Goal: Find specific page/section: Find specific page/section

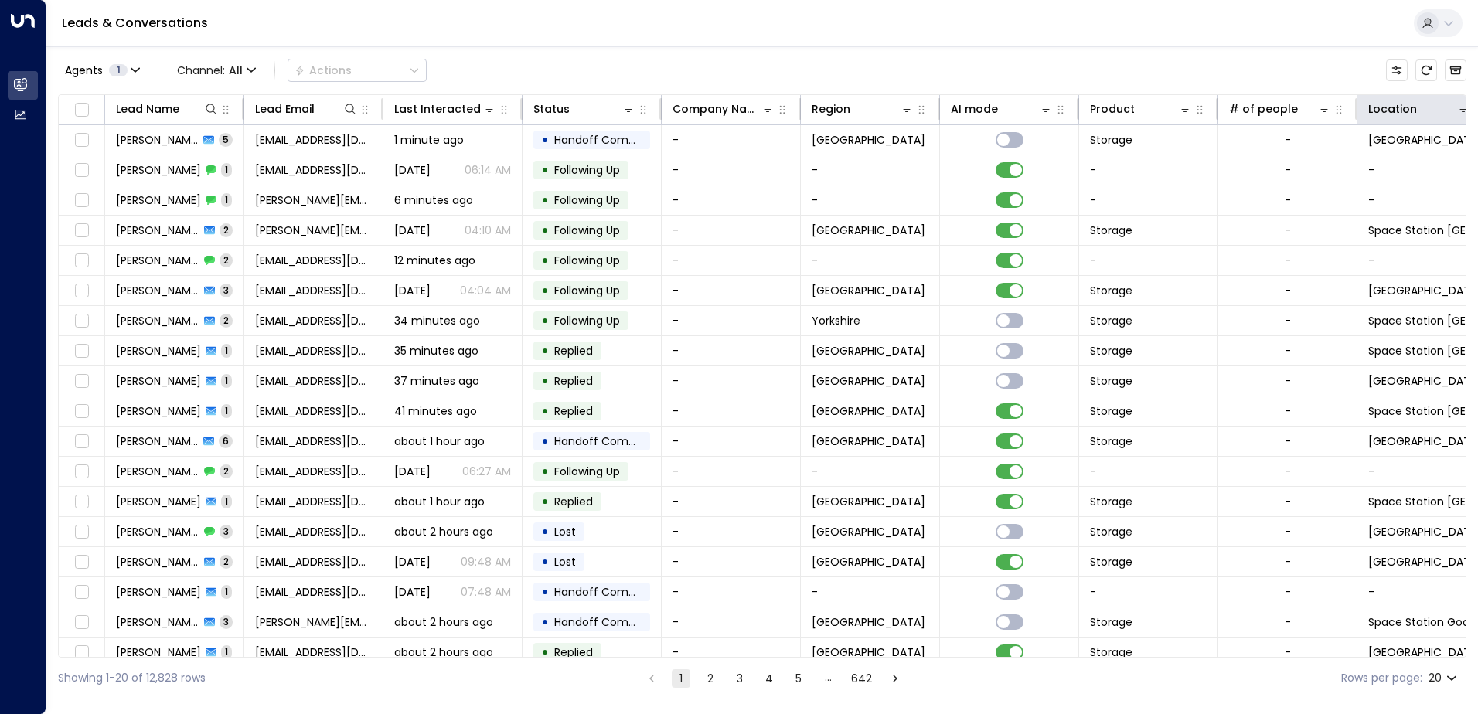
click at [1437, 118] on th "Location" at bounding box center [1426, 110] width 139 height 30
click at [1454, 113] on div at bounding box center [1444, 108] width 54 height 15
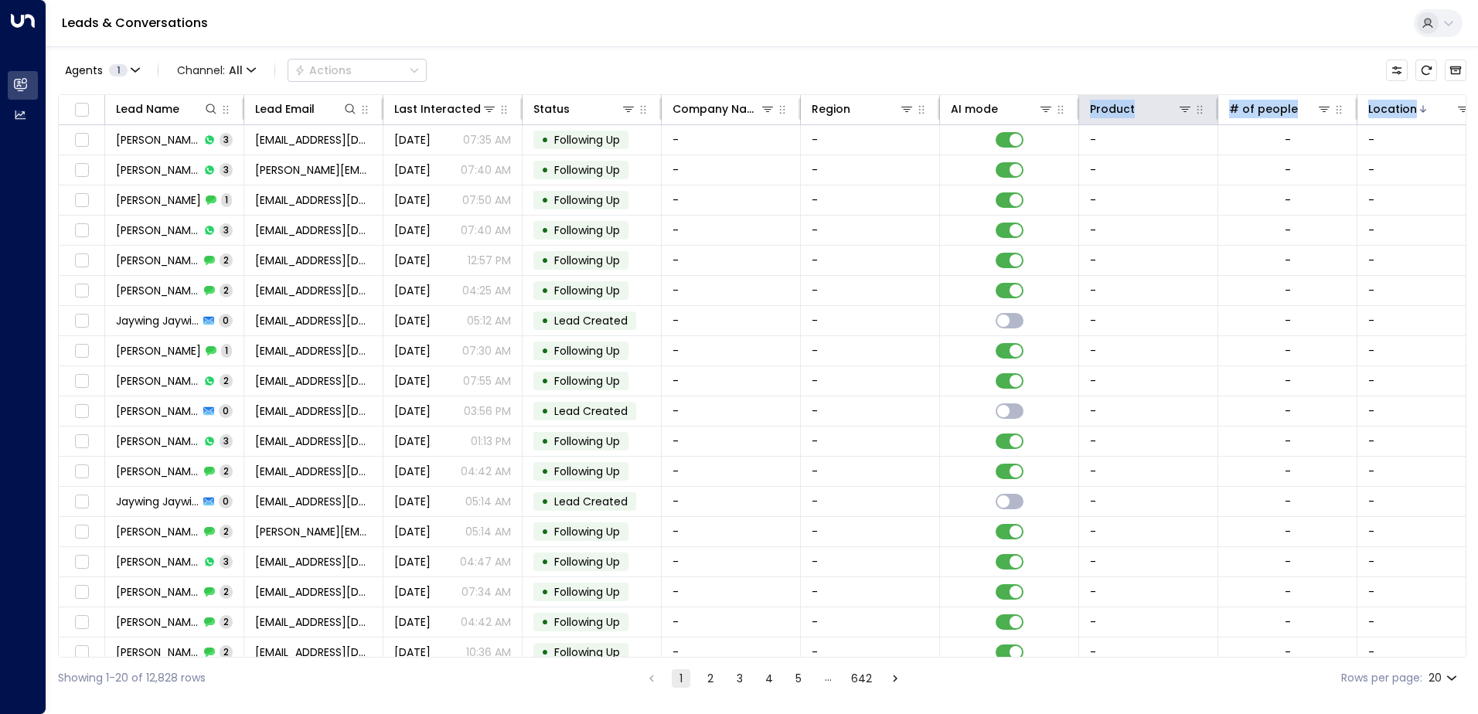
drag, startPoint x: 1426, startPoint y: 115, endPoint x: 1084, endPoint y: 114, distance: 341.7
click at [1084, 114] on tr "Lead Name Lead Email Last Interacted Status Company Name Region AI mode Product…" at bounding box center [917, 110] width 1716 height 30
drag, startPoint x: 1084, startPoint y: 114, endPoint x: 1411, endPoint y: 101, distance: 326.5
click at [1407, 100] on div "Location" at bounding box center [1392, 109] width 49 height 19
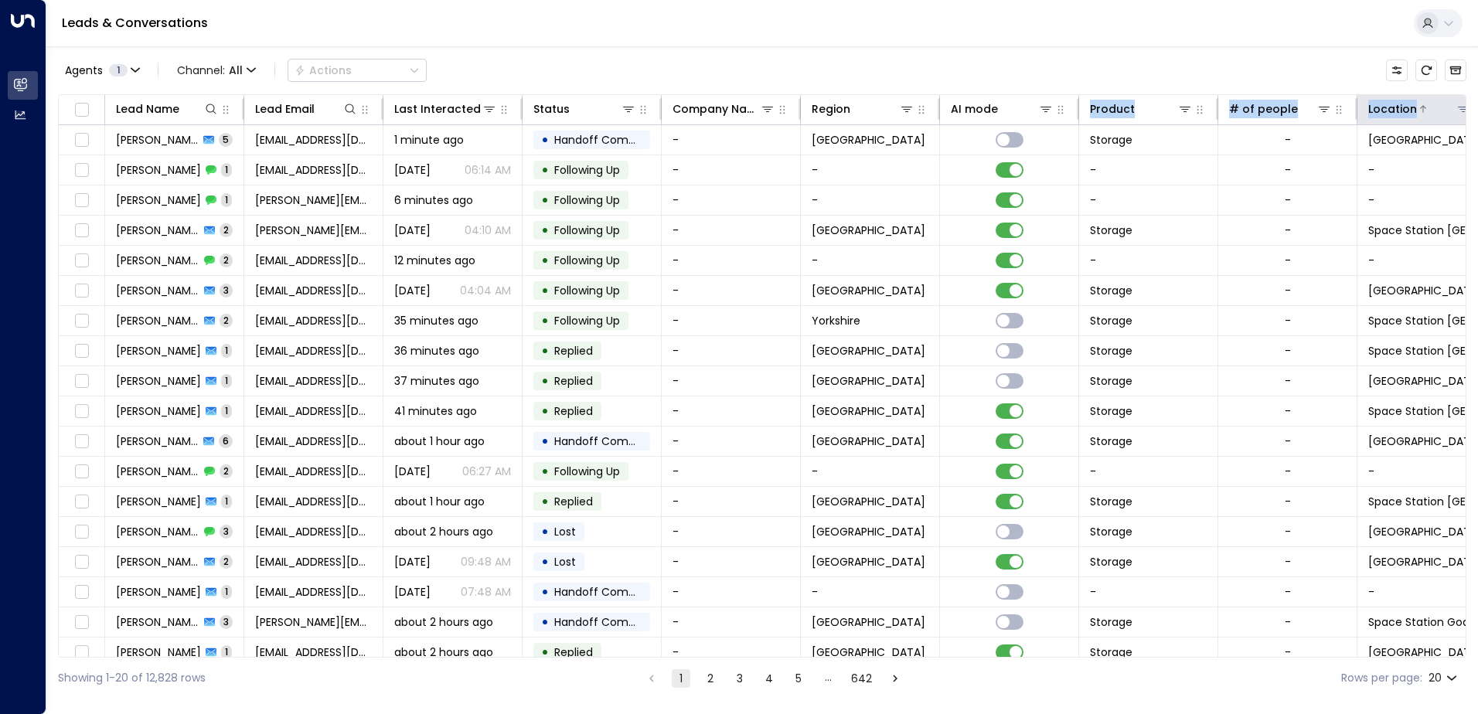
click at [1408, 103] on div "Location" at bounding box center [1392, 109] width 49 height 19
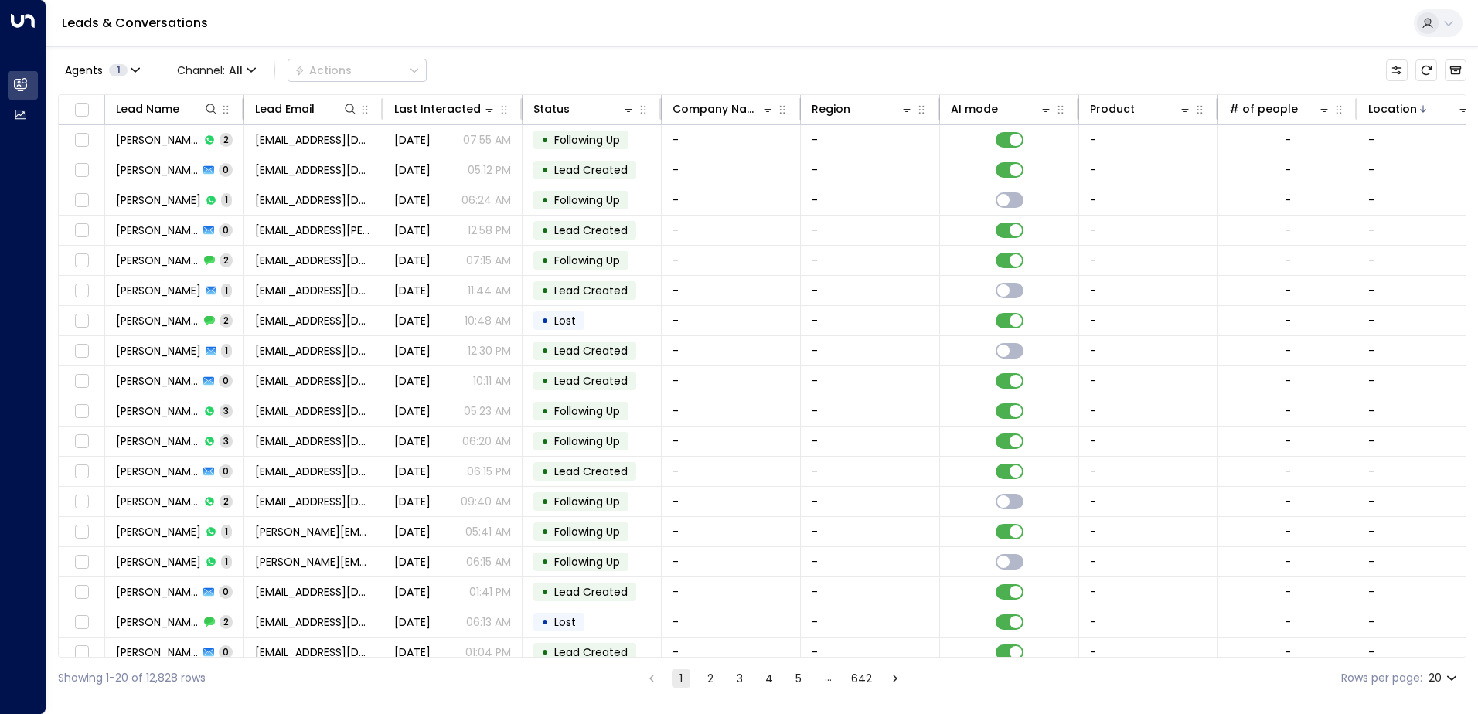
scroll to position [0, 79]
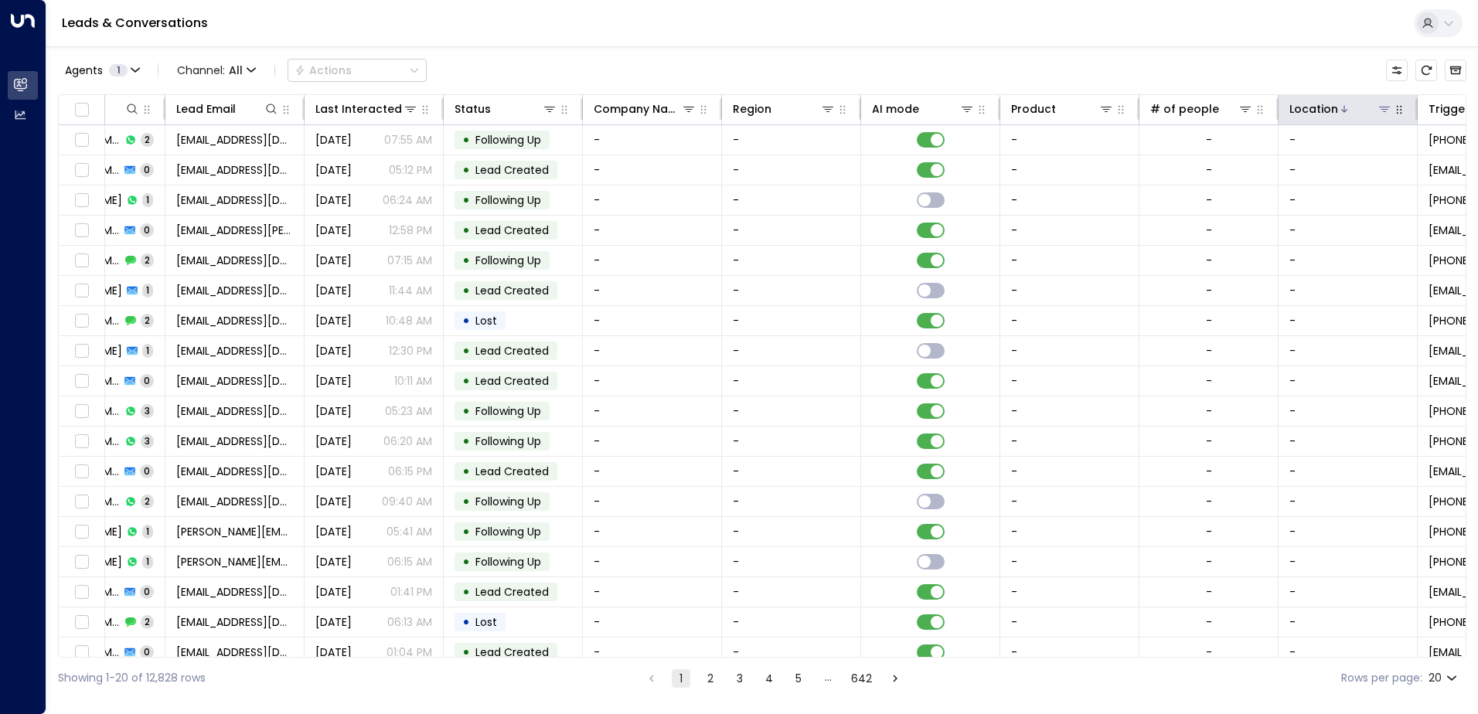
click at [1350, 107] on div at bounding box center [1365, 108] width 54 height 15
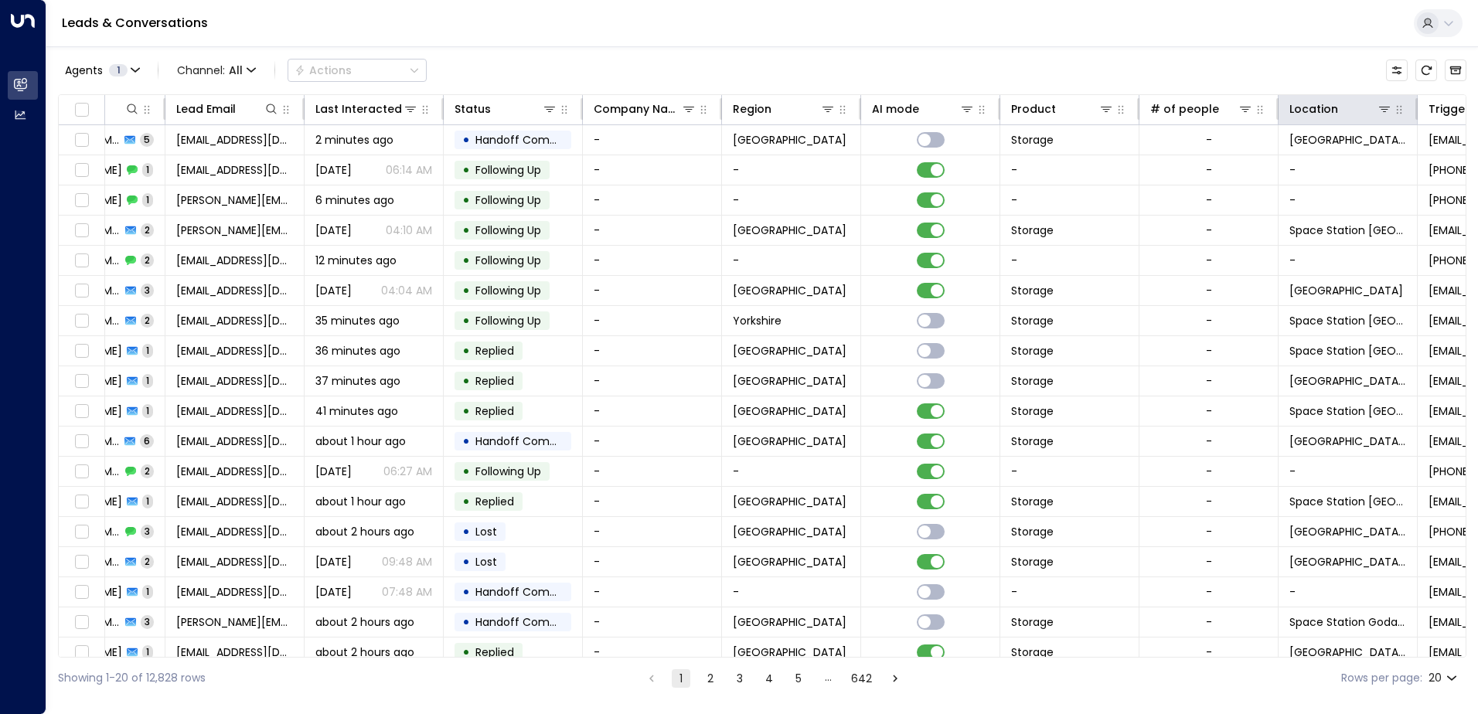
click at [1401, 118] on th "Location" at bounding box center [1348, 110] width 139 height 30
click at [1404, 109] on icon "button" at bounding box center [1399, 110] width 12 height 12
click at [1400, 115] on icon "button" at bounding box center [1399, 110] width 12 height 12
click at [1385, 110] on icon at bounding box center [1384, 109] width 11 height 5
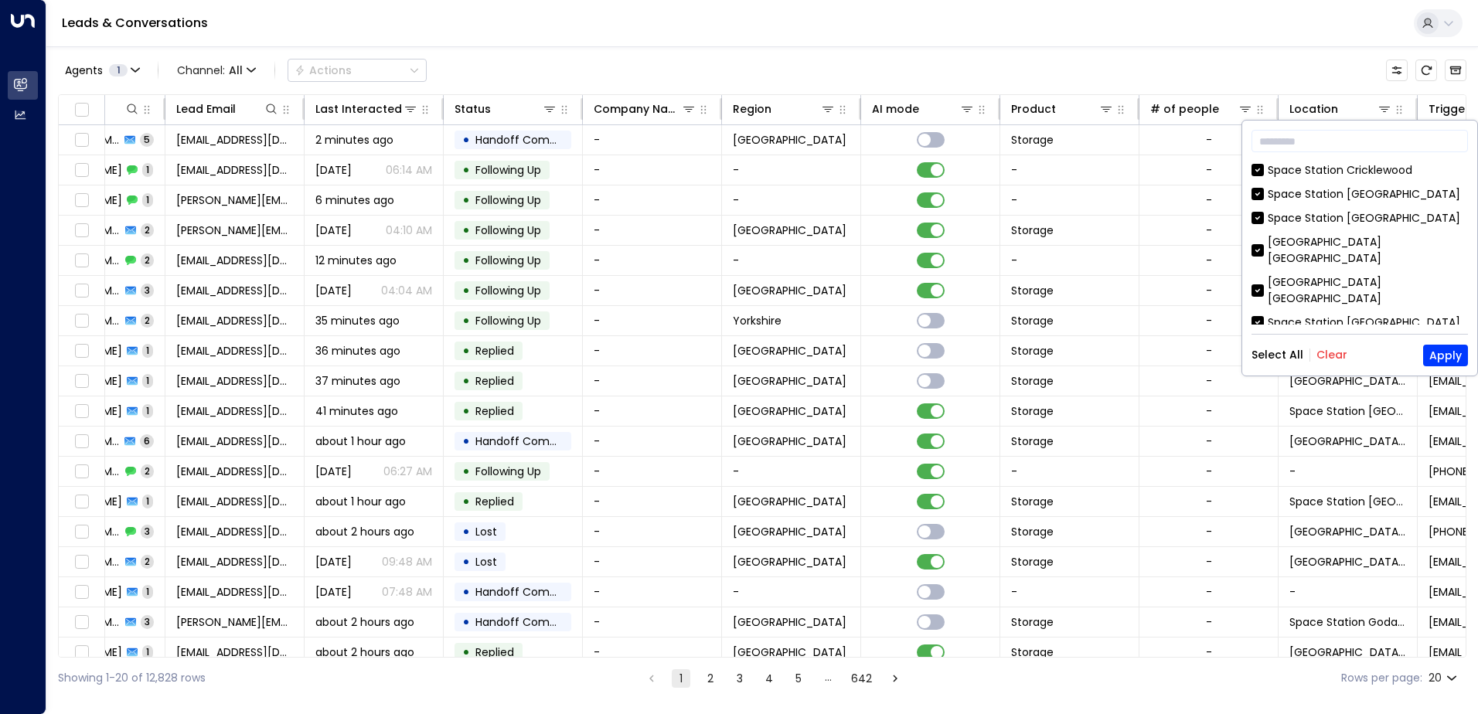
click at [1334, 352] on button "Clear" at bounding box center [1331, 355] width 31 height 12
click at [1310, 140] on input "text" at bounding box center [1359, 141] width 216 height 29
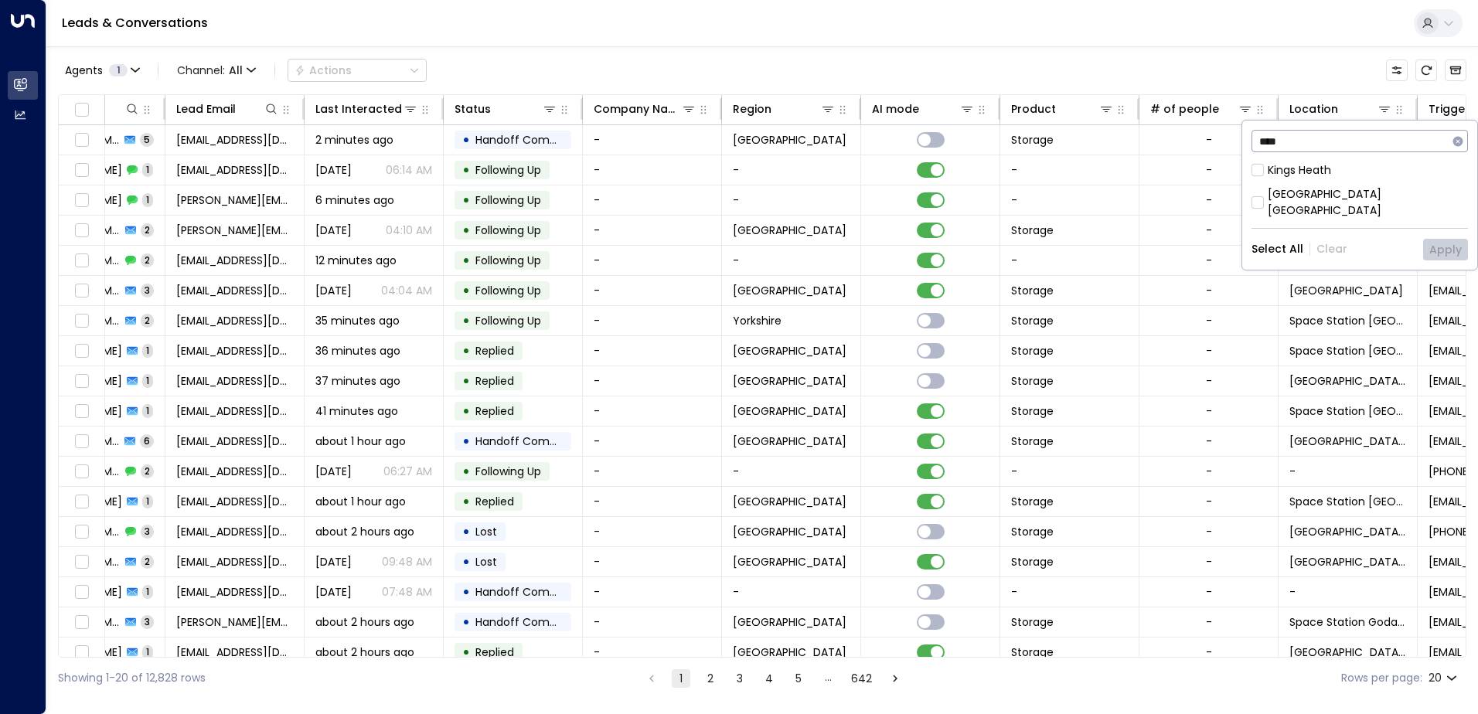
type input "****"
click at [1297, 195] on div "[GEOGRAPHIC_DATA] [GEOGRAPHIC_DATA]" at bounding box center [1368, 202] width 200 height 32
click at [1444, 239] on button "Apply" at bounding box center [1445, 250] width 45 height 22
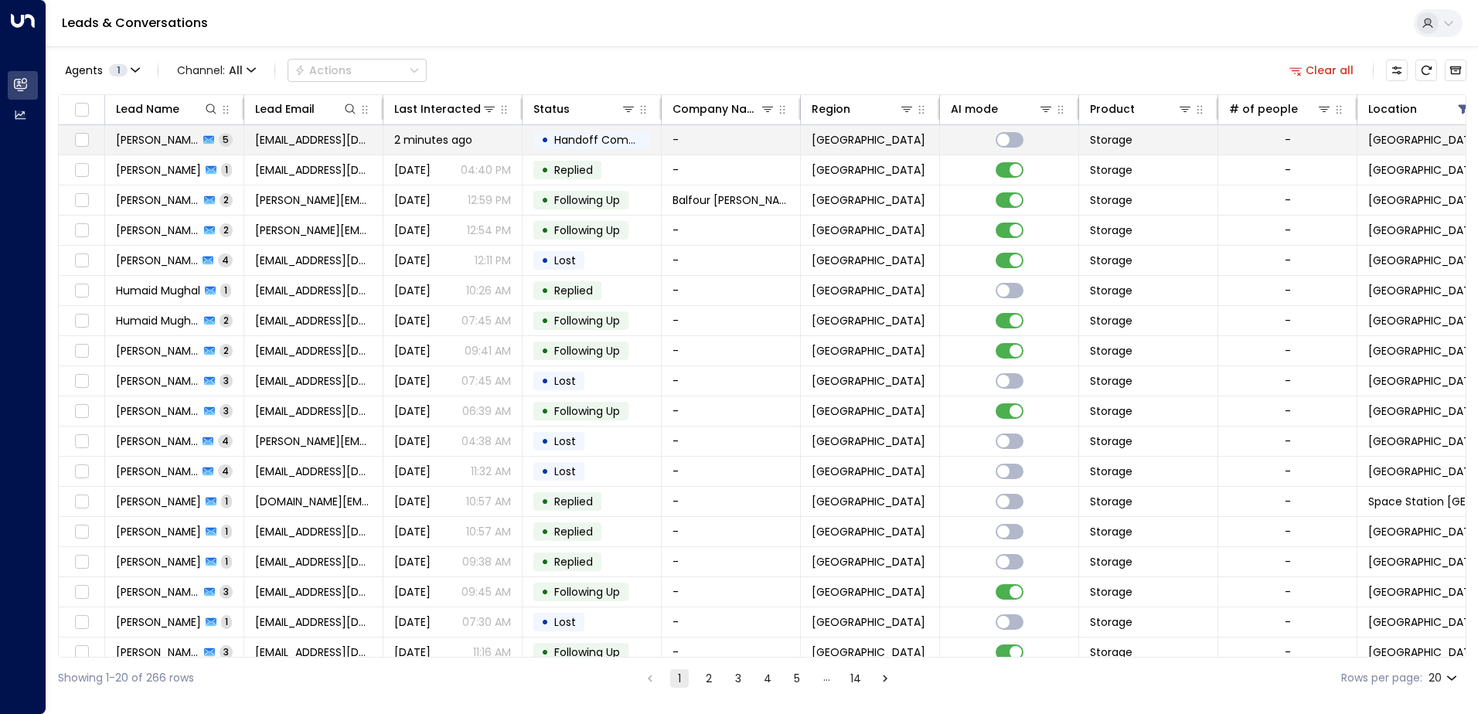
click at [154, 145] on span "[PERSON_NAME]" at bounding box center [157, 139] width 83 height 15
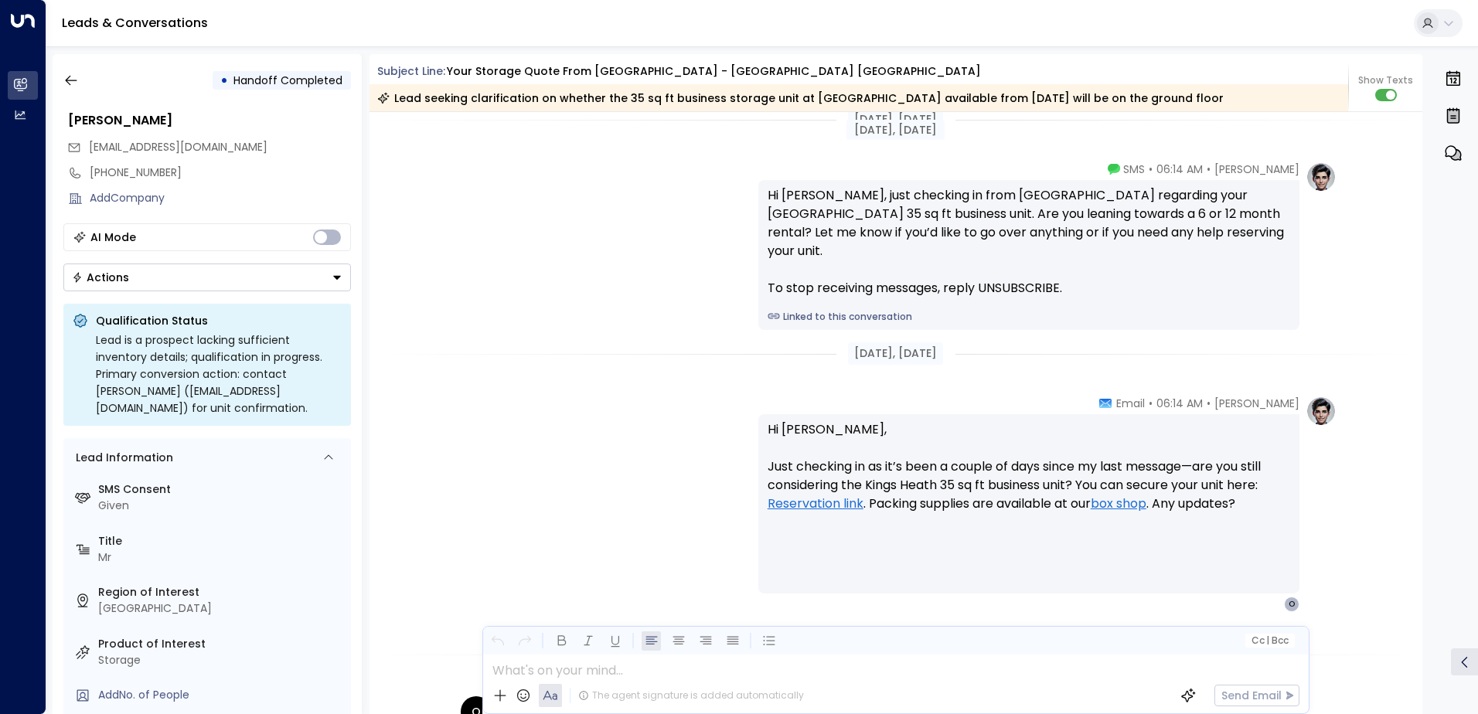
scroll to position [1467, 0]
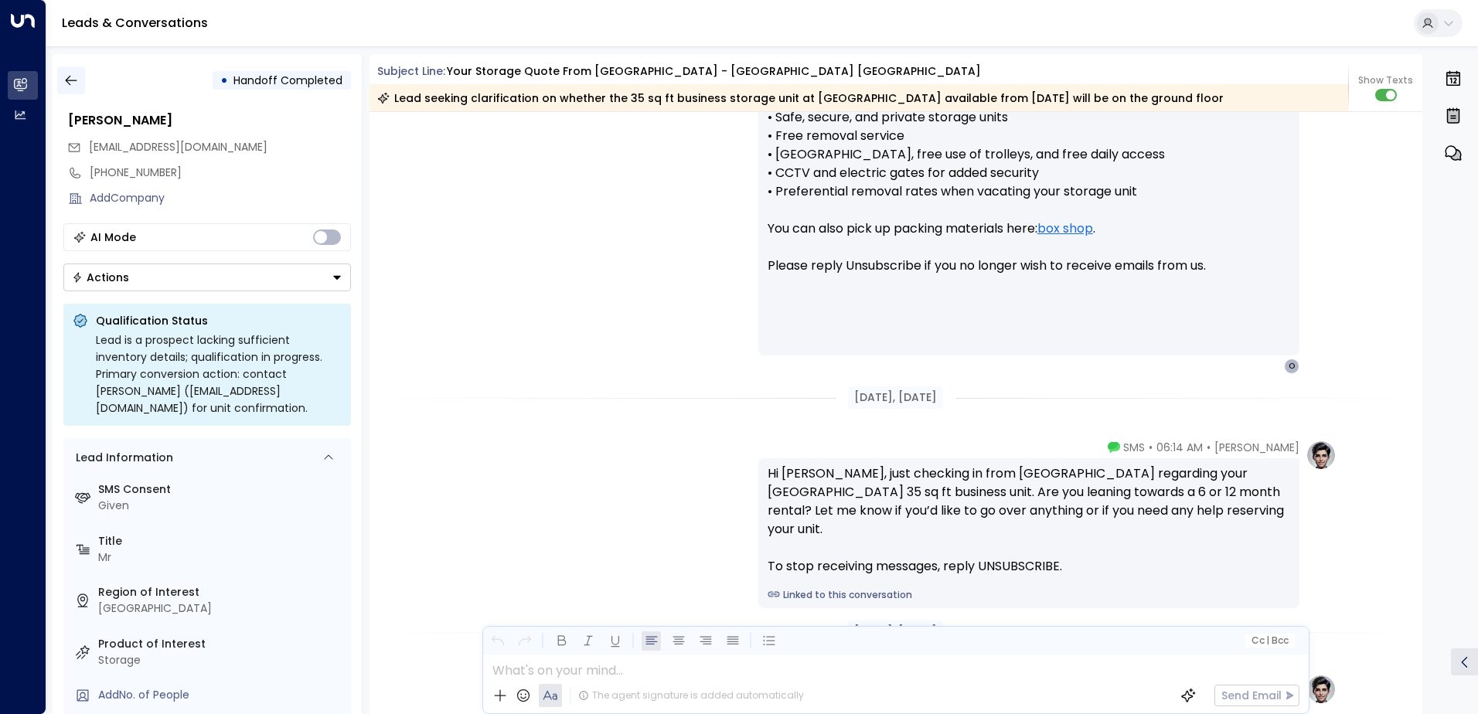
click at [72, 83] on icon "button" at bounding box center [70, 80] width 15 height 15
